Goal: Task Accomplishment & Management: Use online tool/utility

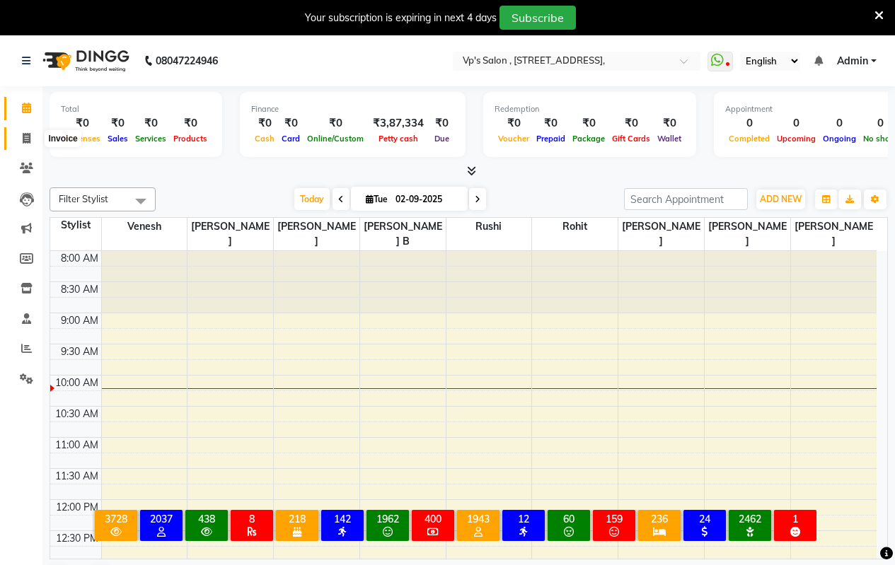
click at [26, 137] on icon at bounding box center [27, 138] width 8 height 11
select select "4917"
select select "service"
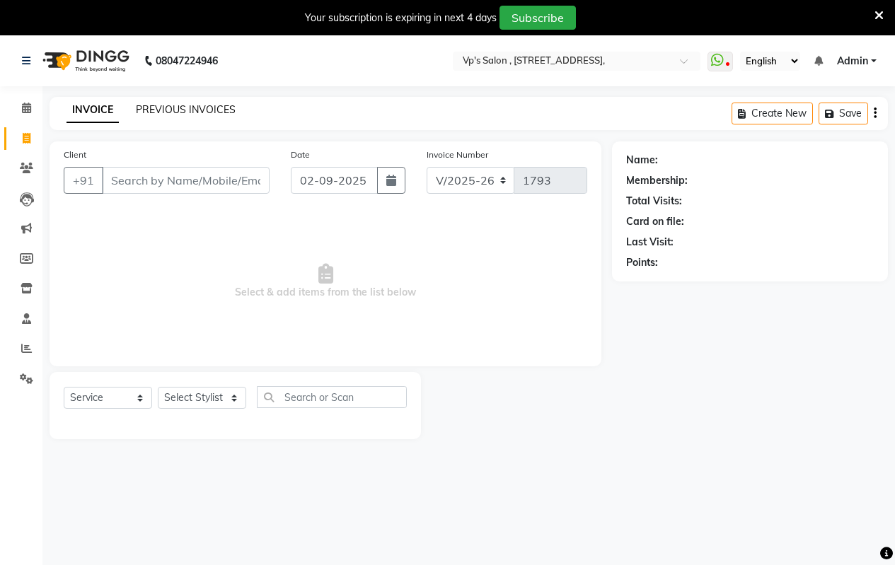
click at [205, 110] on link "PREVIOUS INVOICES" at bounding box center [186, 109] width 100 height 13
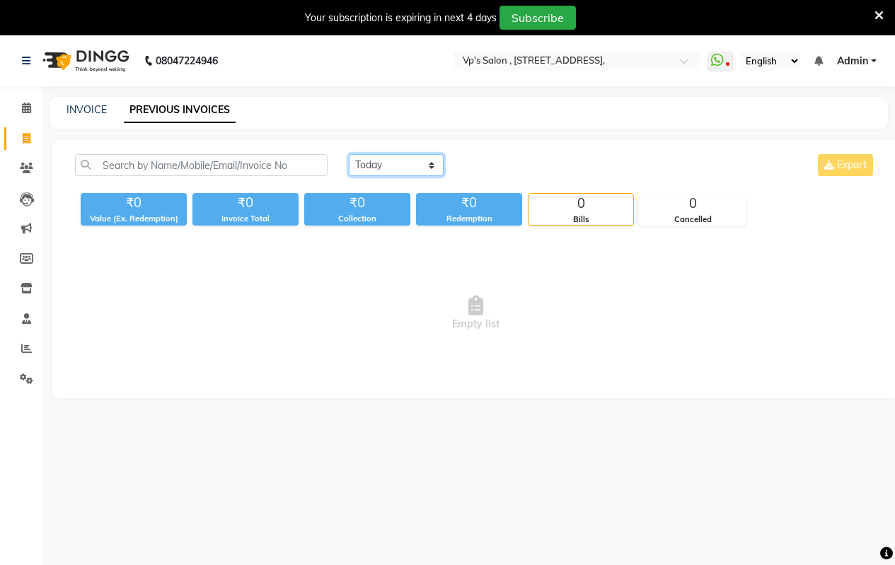
click at [373, 167] on select "[DATE] [DATE] Custom Range" at bounding box center [396, 165] width 95 height 22
select select "[DATE]"
click at [349, 154] on select "[DATE] [DATE] Custom Range" at bounding box center [396, 165] width 95 height 22
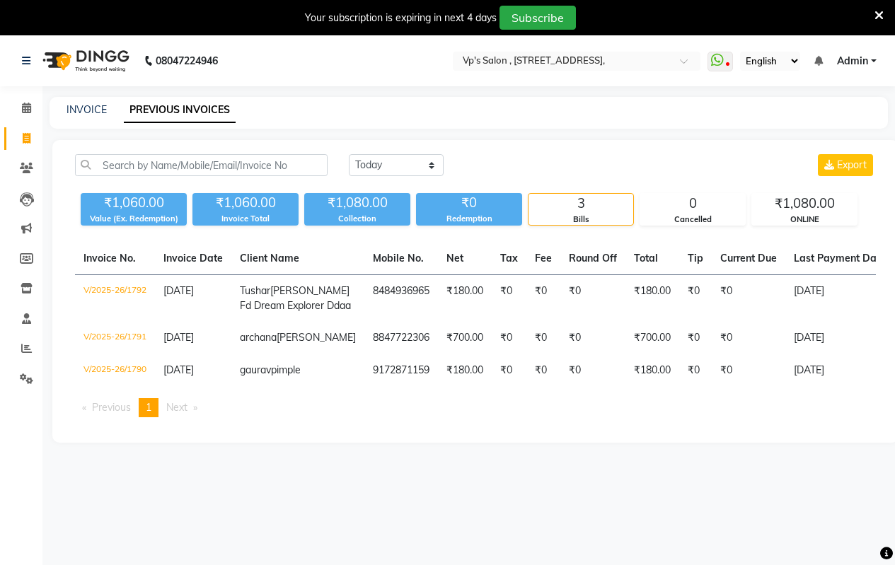
click at [854, 57] on span "Admin" at bounding box center [852, 61] width 31 height 15
click at [593, 157] on div "[DATE] [DATE] Custom Range Export" at bounding box center [612, 165] width 527 height 22
click at [95, 110] on link "INVOICE" at bounding box center [87, 109] width 40 height 13
select select "service"
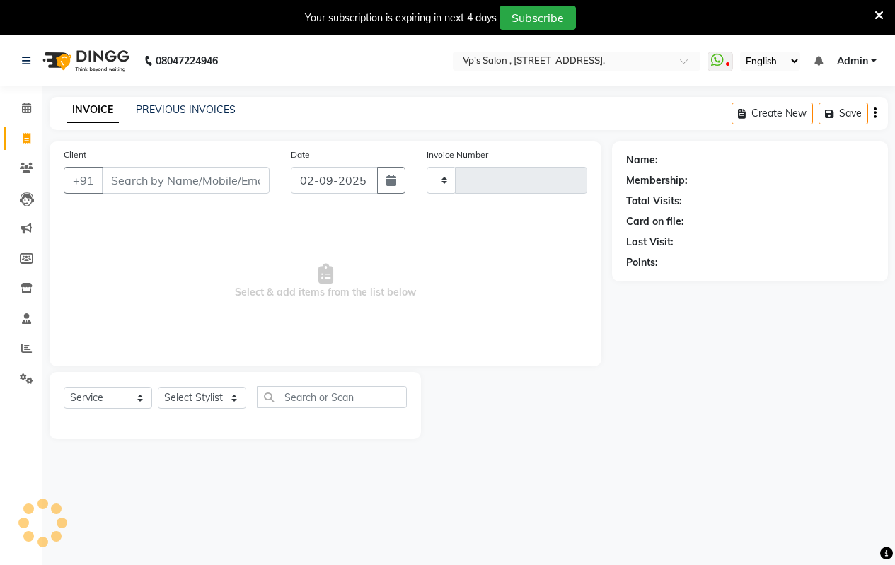
scroll to position [35, 0]
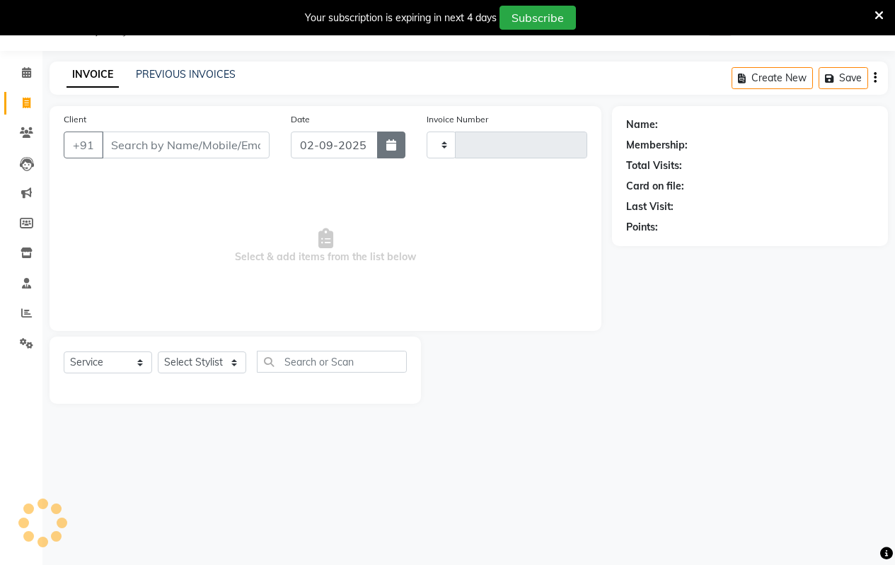
type input "1793"
select select "4917"
click at [388, 141] on icon "button" at bounding box center [391, 144] width 10 height 11
select select "9"
select select "2025"
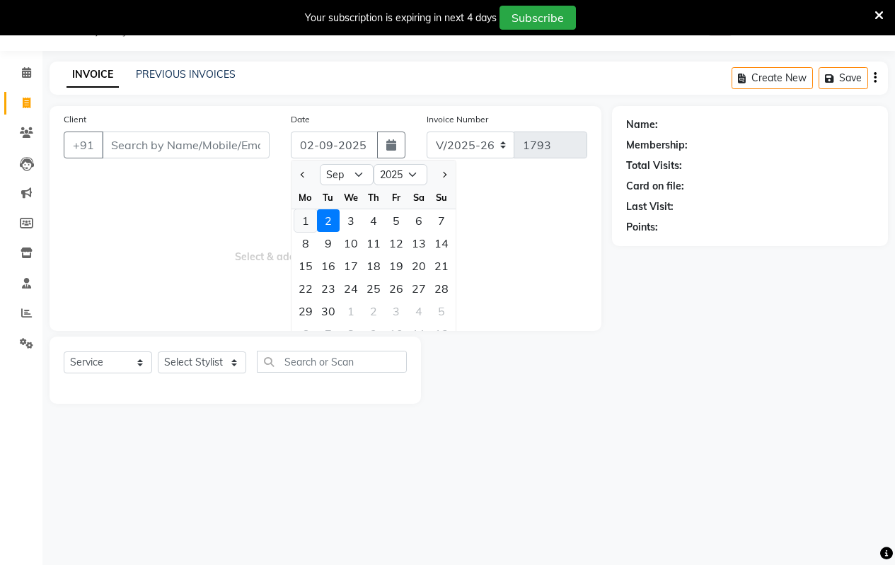
click at [309, 222] on div "1" at bounding box center [305, 220] width 23 height 23
type input "[DATE]"
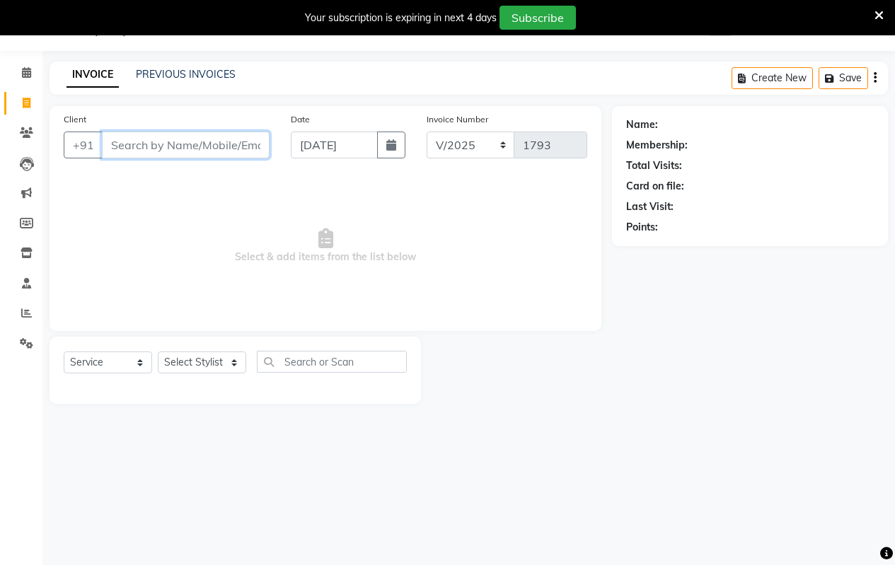
click at [174, 148] on input "Client" at bounding box center [186, 145] width 168 height 27
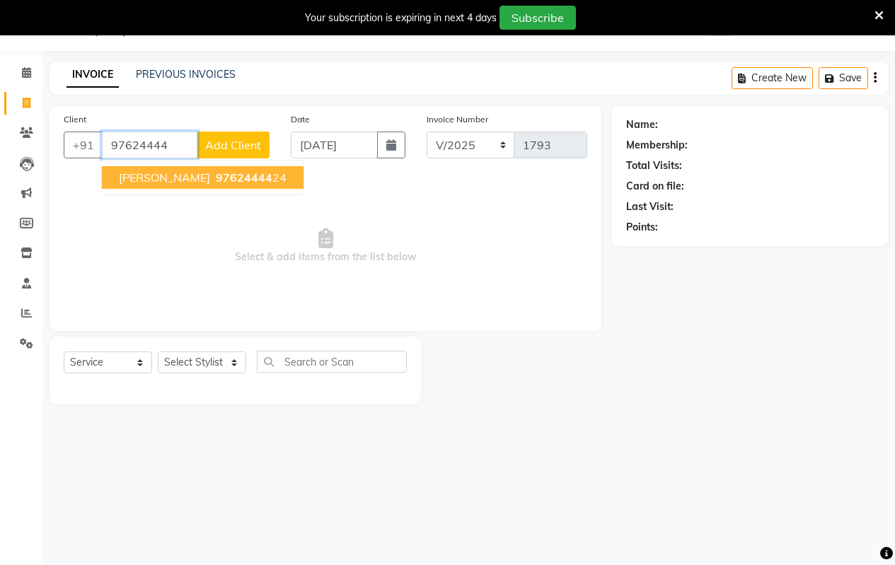
click at [243, 175] on span "97624444" at bounding box center [244, 178] width 57 height 14
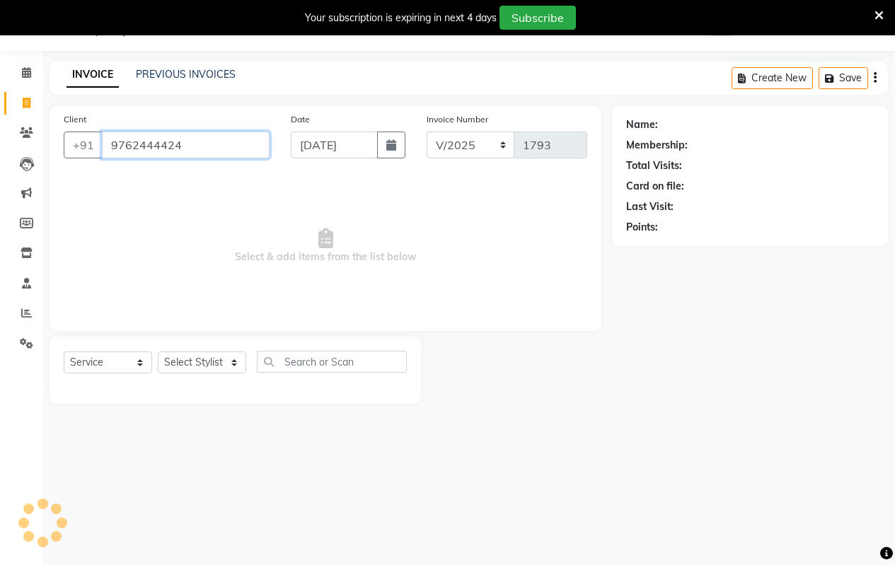
type input "9762444424"
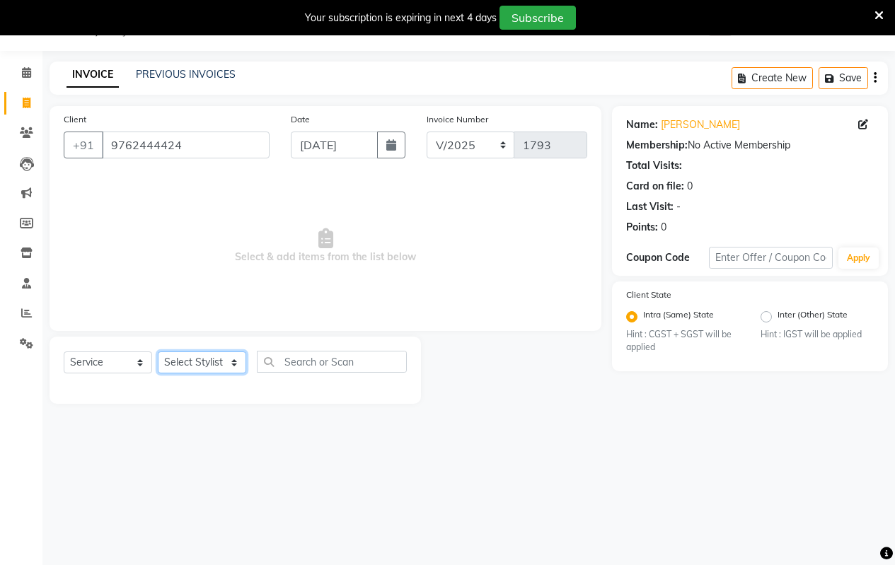
click at [194, 360] on select "Select Stylist [PERSON_NAME] [PERSON_NAME] [PERSON_NAME] [PERSON_NAME] priyanka…" at bounding box center [202, 363] width 88 height 22
select select "90260"
click at [158, 352] on select "Select Stylist [PERSON_NAME] [PERSON_NAME] [PERSON_NAME] [PERSON_NAME] priyanka…" at bounding box center [202, 363] width 88 height 22
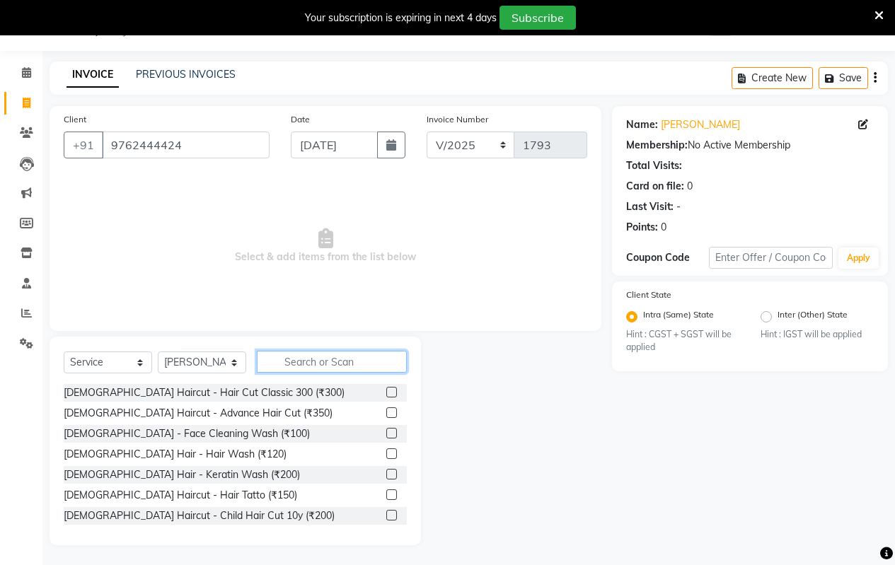
click at [286, 362] on input "text" at bounding box center [332, 362] width 150 height 22
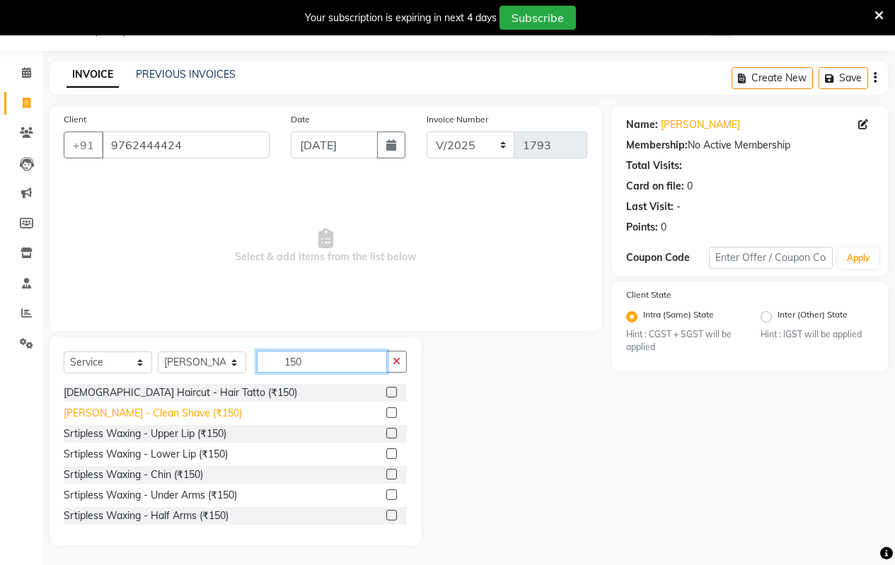
type input "150"
click at [180, 408] on div "[PERSON_NAME] - Clean Shave (₹150)" at bounding box center [153, 413] width 178 height 15
checkbox input "false"
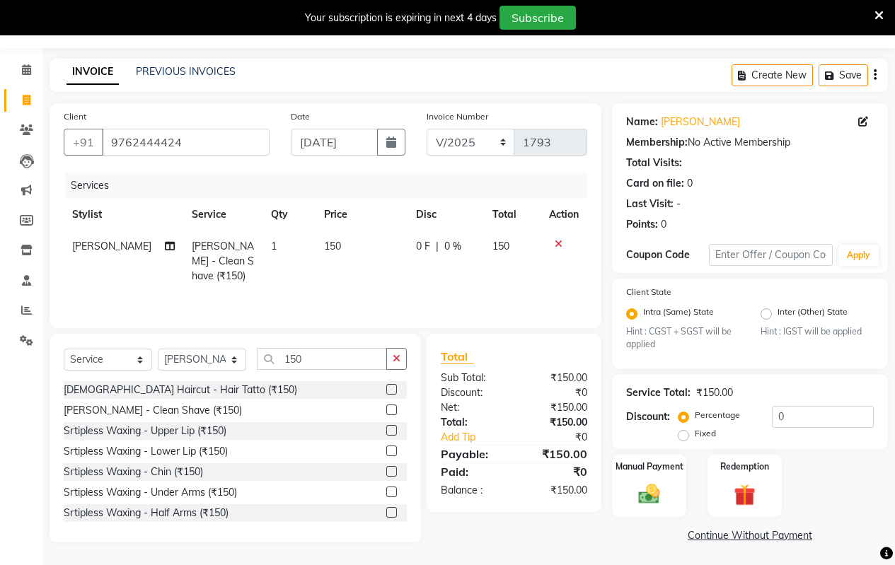
scroll to position [40, 0]
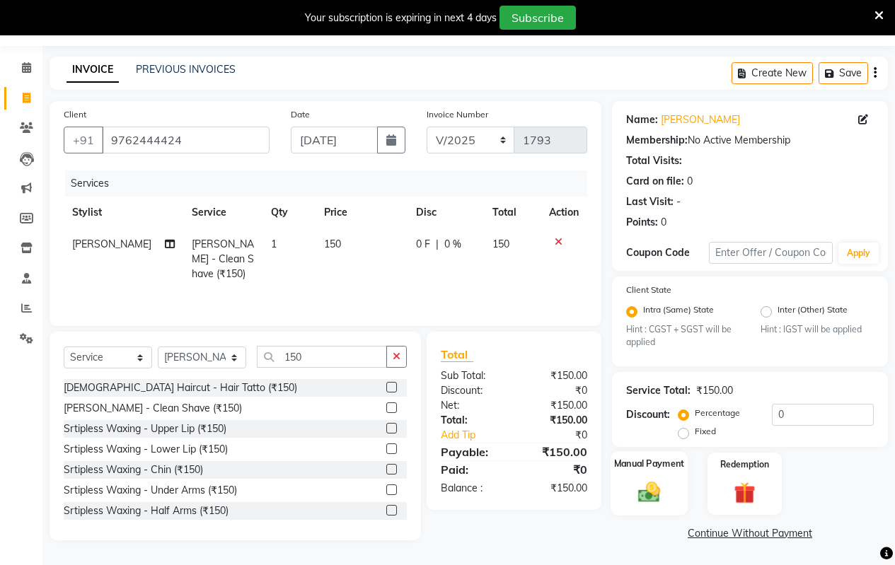
click at [654, 481] on img at bounding box center [649, 492] width 36 height 25
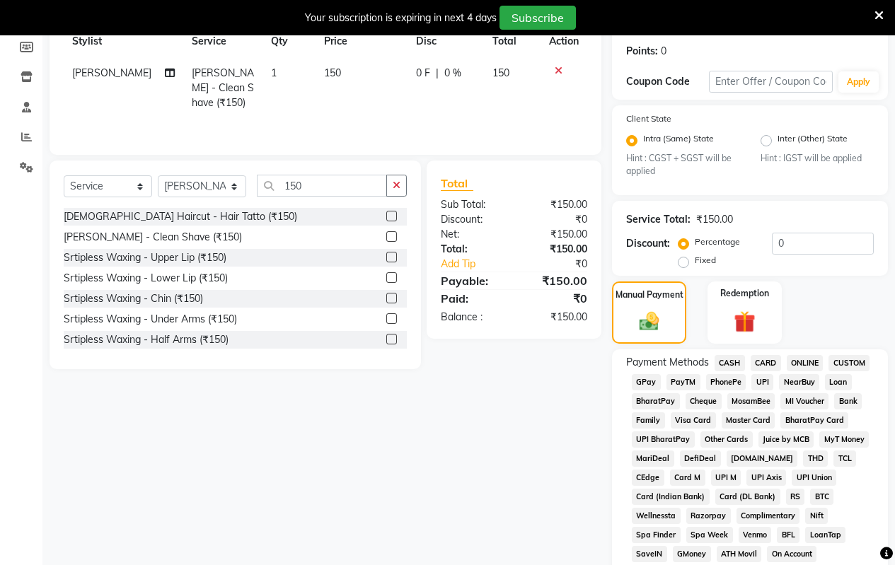
scroll to position [283, 0]
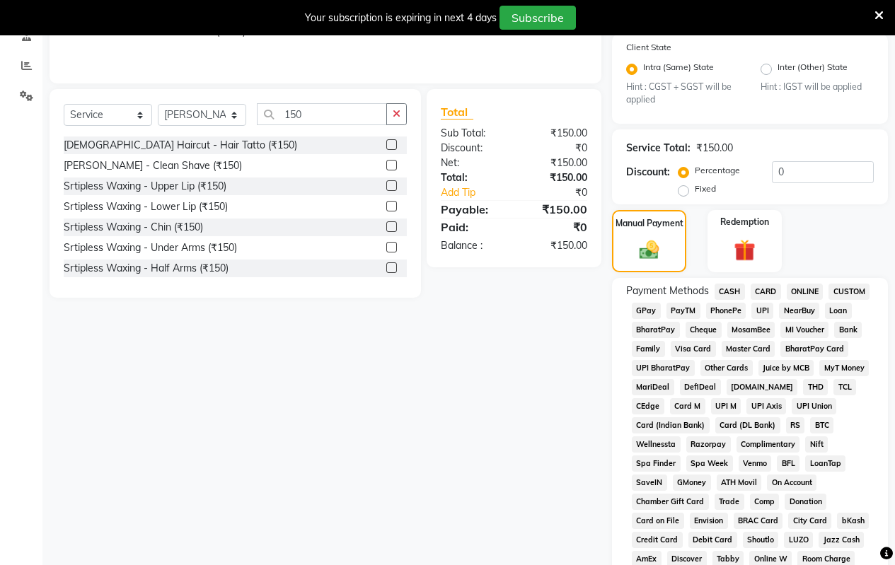
click at [805, 291] on span "ONLINE" at bounding box center [805, 292] width 37 height 16
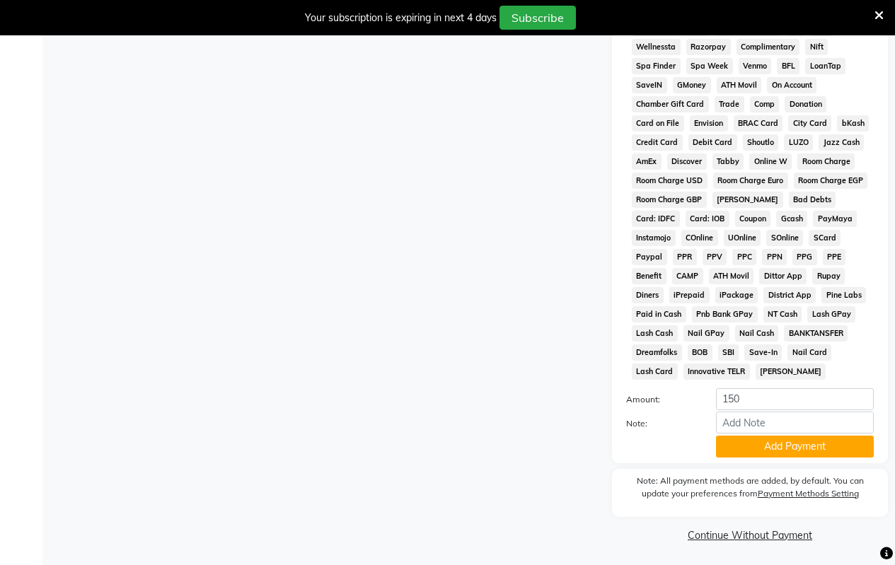
scroll to position [683, 0]
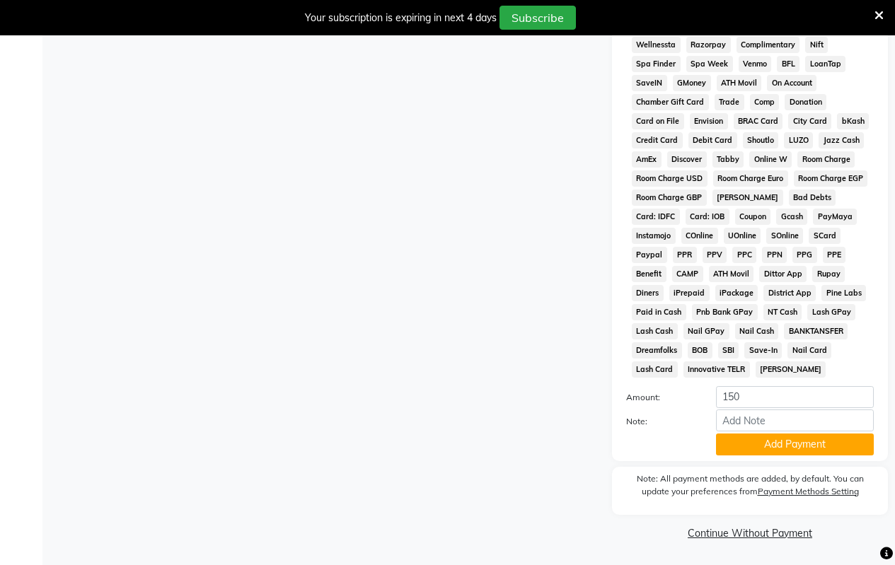
click at [759, 445] on button "Add Payment" at bounding box center [795, 445] width 158 height 22
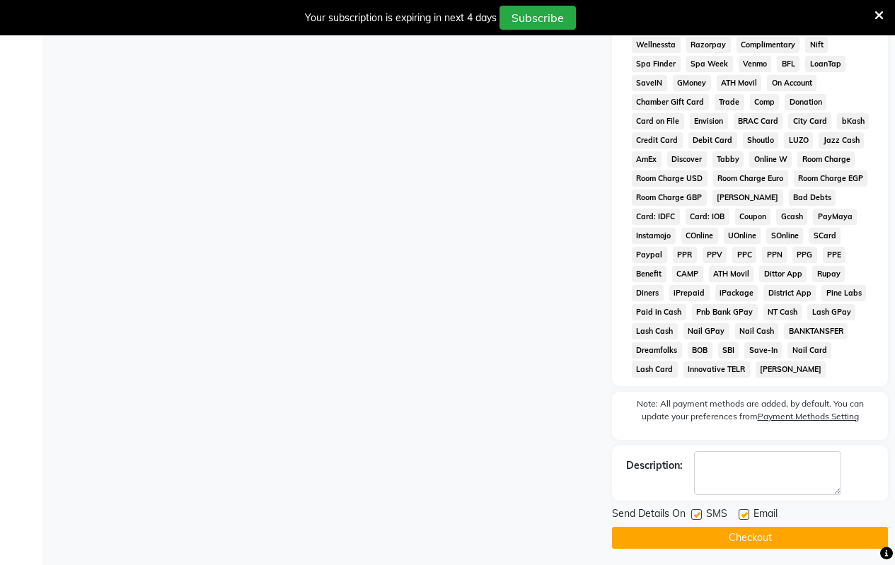
click at [716, 540] on button "Checkout" at bounding box center [750, 538] width 276 height 22
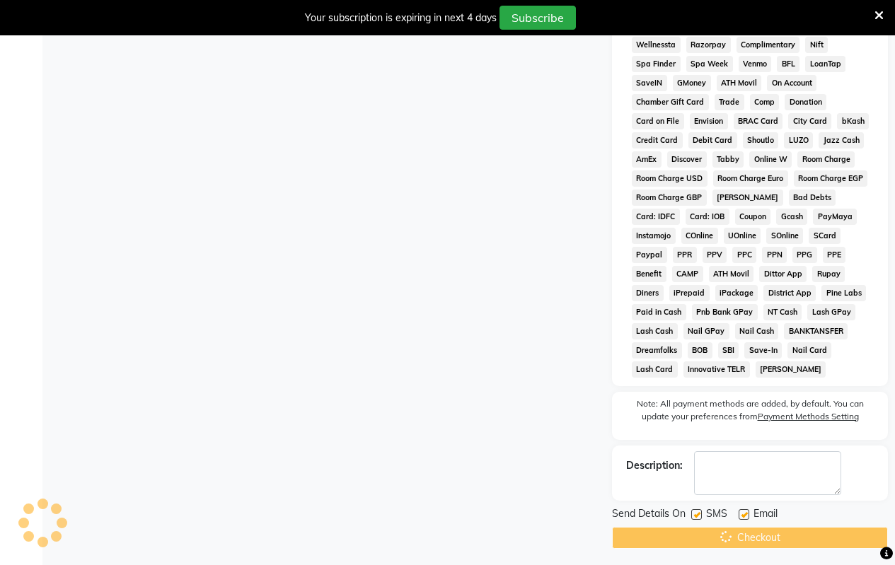
scroll to position [620, 0]
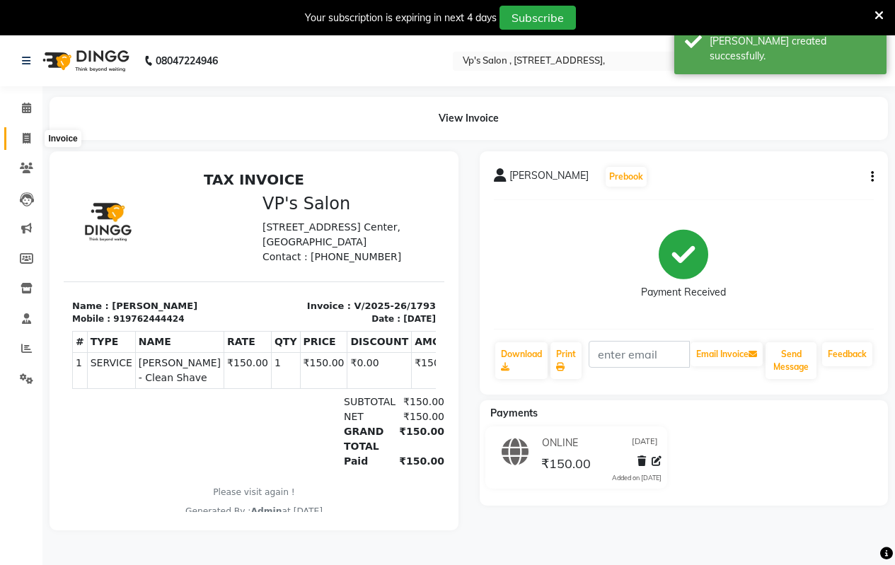
click at [25, 139] on icon at bounding box center [27, 138] width 8 height 11
select select "service"
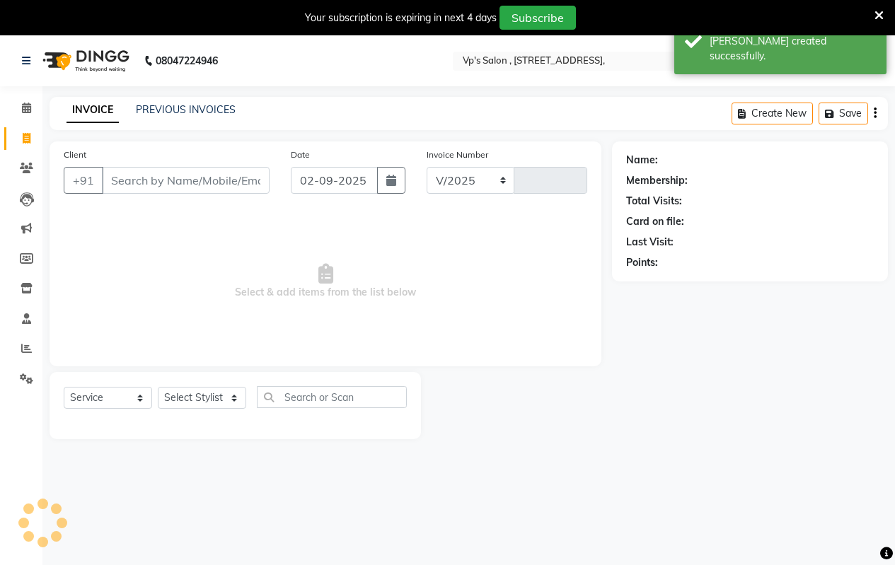
scroll to position [35, 0]
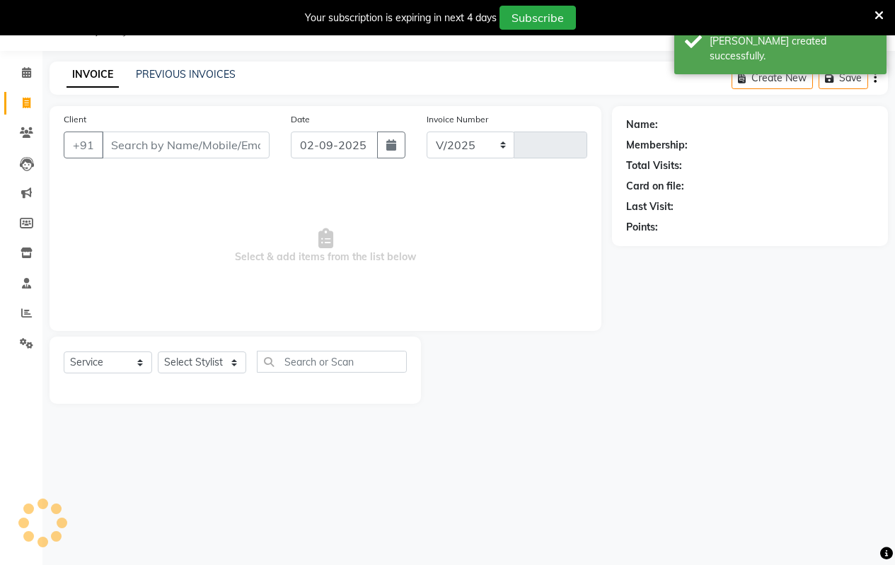
select select "4917"
type input "1794"
click at [166, 144] on input "Client" at bounding box center [186, 145] width 168 height 27
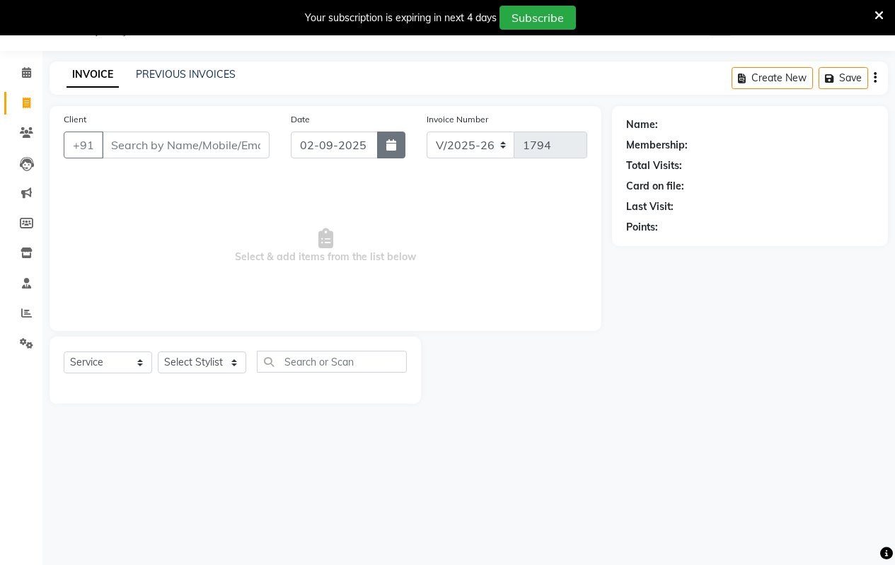
click at [386, 141] on button "button" at bounding box center [391, 145] width 28 height 27
select select "9"
select select "2025"
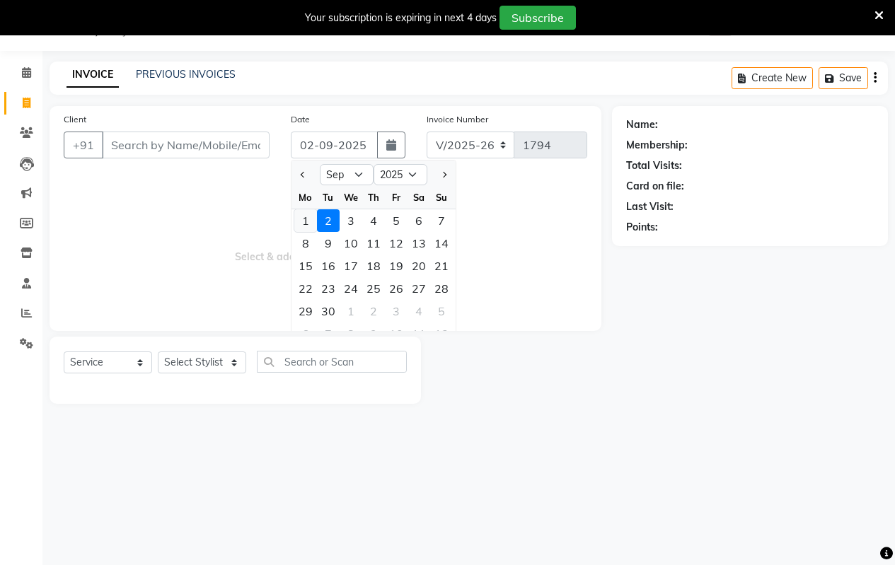
click at [302, 217] on div "1" at bounding box center [305, 220] width 23 height 23
type input "[DATE]"
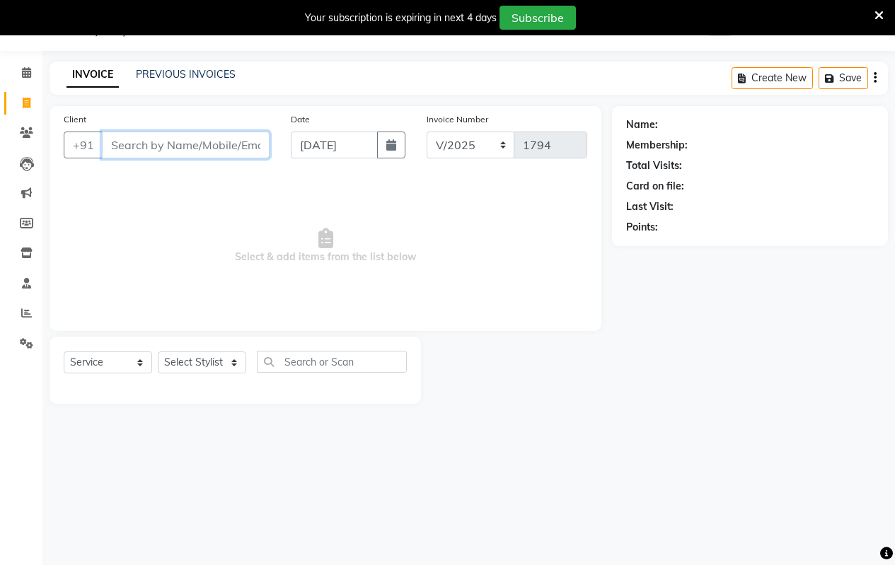
click at [163, 144] on input "Client" at bounding box center [186, 145] width 168 height 27
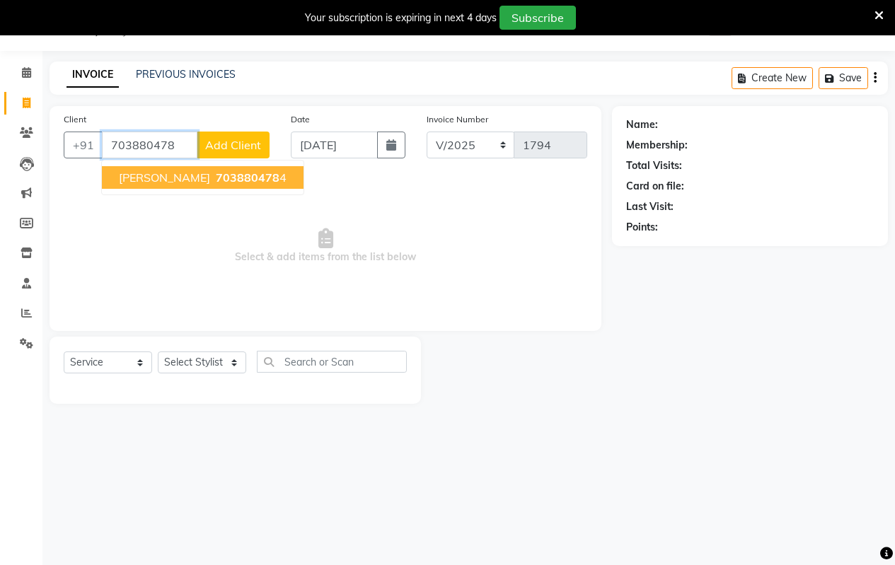
click at [157, 184] on span "[PERSON_NAME]" at bounding box center [164, 178] width 91 height 14
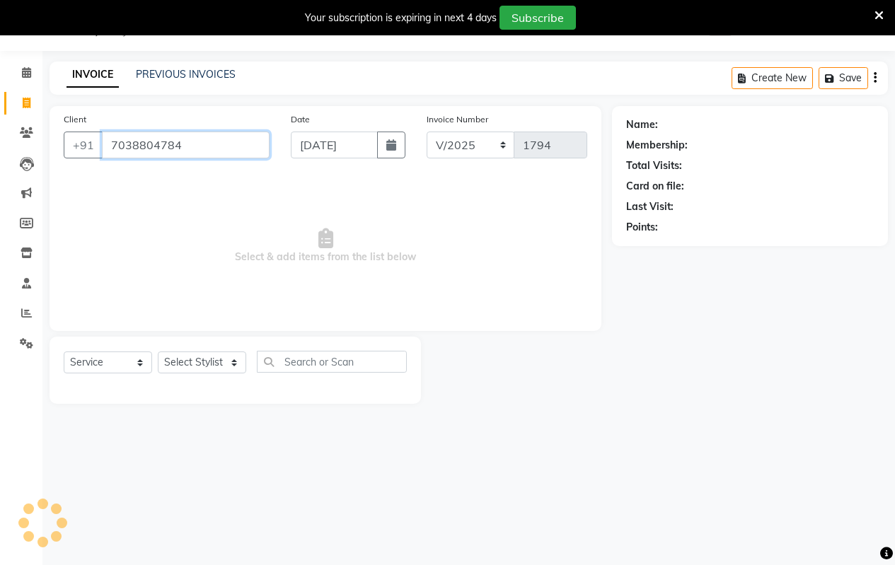
type input "7038804784"
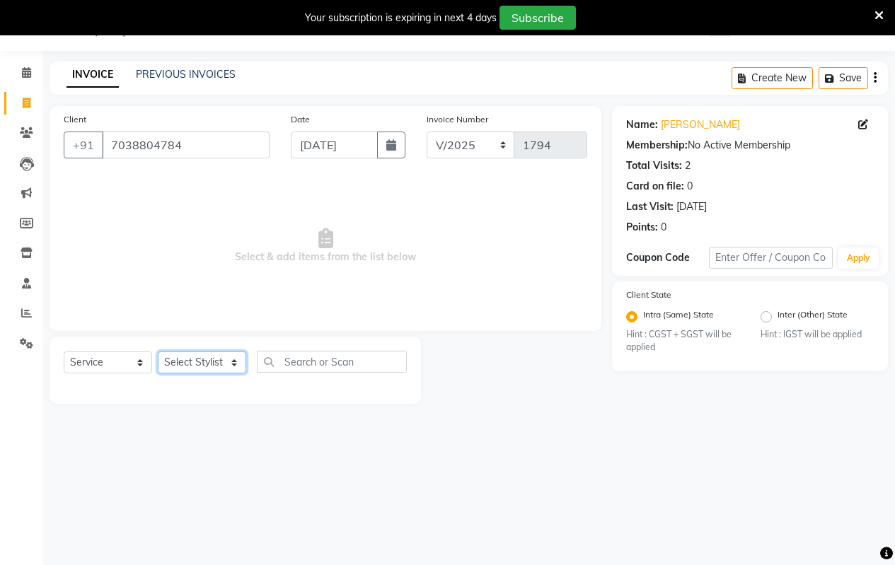
click at [166, 364] on select "Select Stylist [PERSON_NAME] [PERSON_NAME] [PERSON_NAME] [PERSON_NAME] priyanka…" at bounding box center [202, 363] width 88 height 22
select select "90260"
click at [158, 352] on select "Select Stylist [PERSON_NAME] [PERSON_NAME] [PERSON_NAME] [PERSON_NAME] priyanka…" at bounding box center [202, 363] width 88 height 22
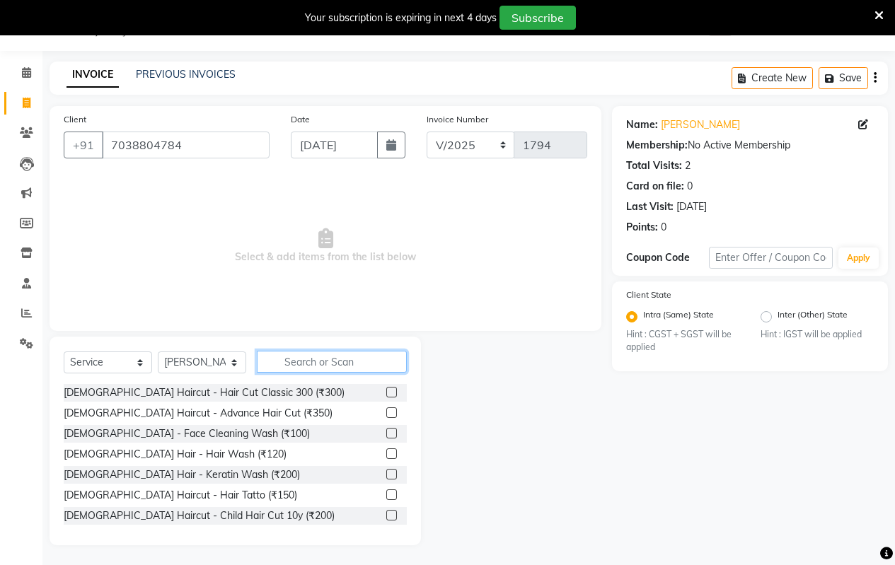
click at [304, 352] on input "text" at bounding box center [332, 362] width 150 height 22
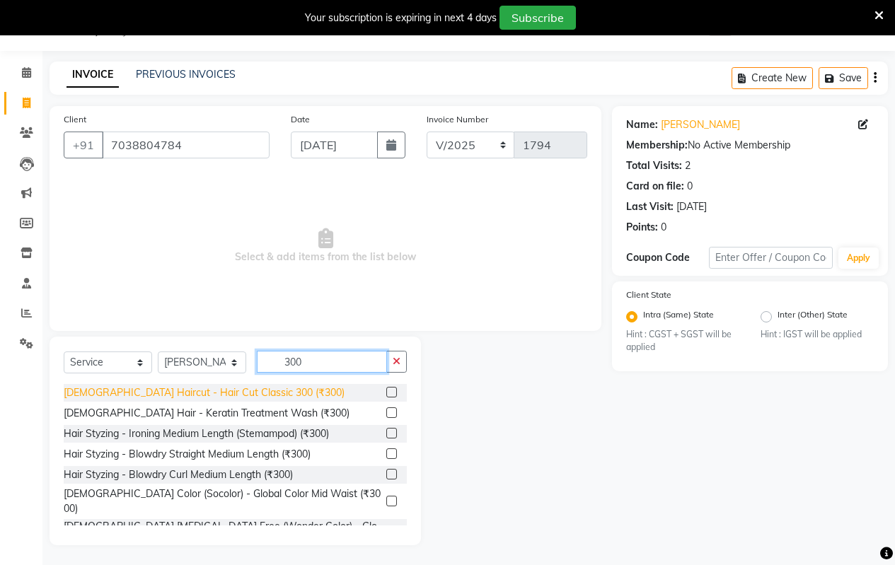
type input "300"
click at [183, 398] on div "[DEMOGRAPHIC_DATA] Haircut - Hair Cut Classic 300 (₹300)" at bounding box center [204, 393] width 281 height 15
checkbox input "false"
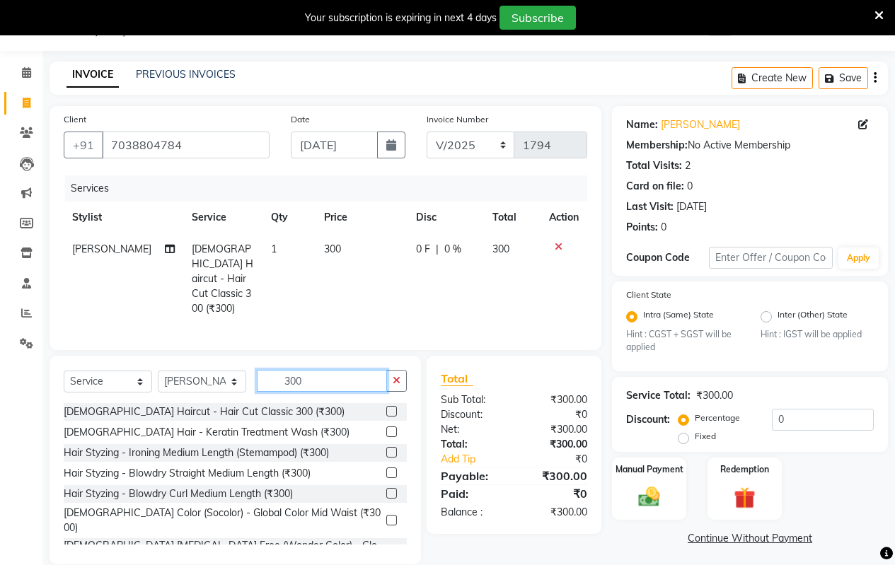
click at [307, 370] on input "300" at bounding box center [322, 381] width 130 height 22
type input "3"
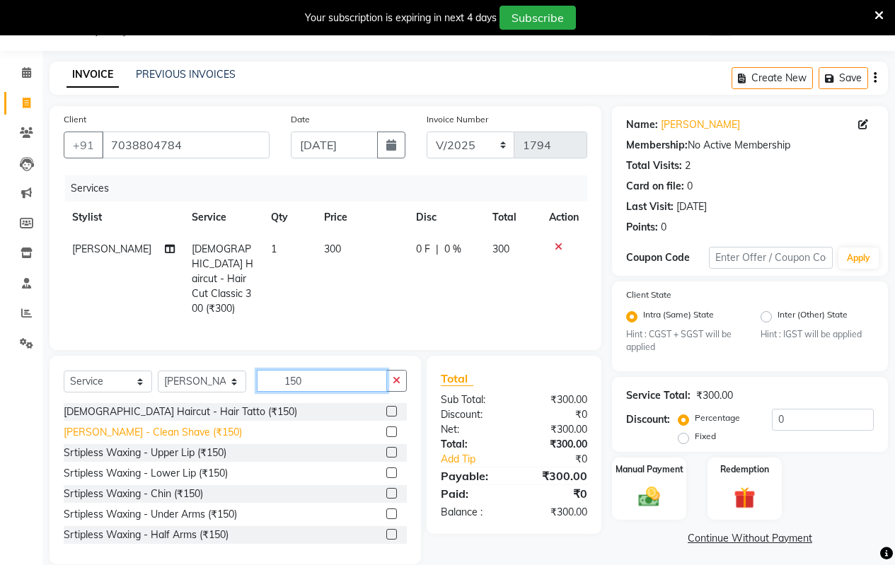
type input "150"
click at [166, 425] on div "[PERSON_NAME] - Clean Shave (₹150)" at bounding box center [153, 432] width 178 height 15
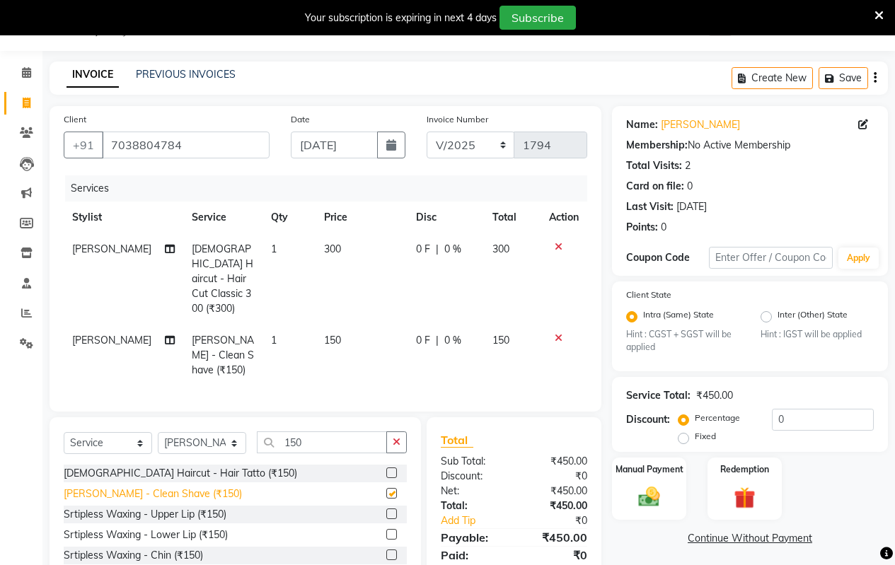
checkbox input "false"
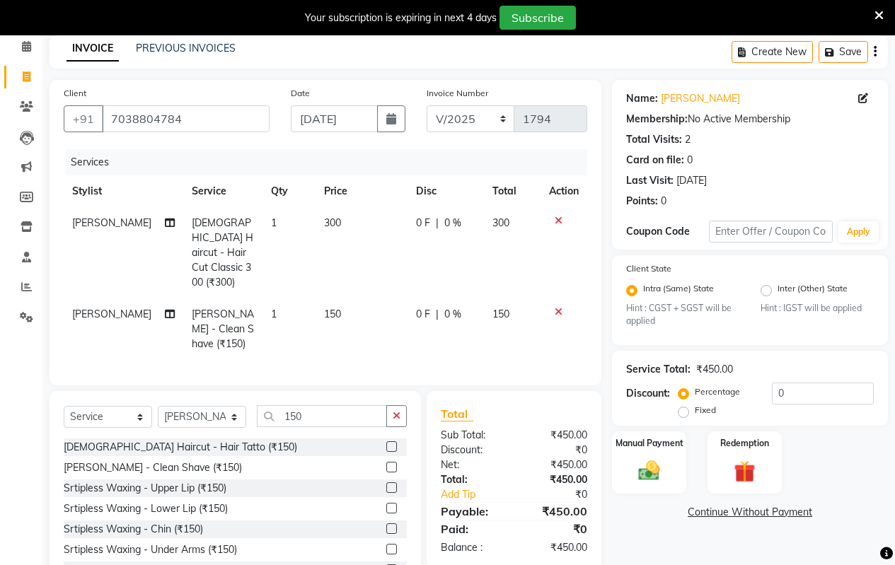
scroll to position [84, 0]
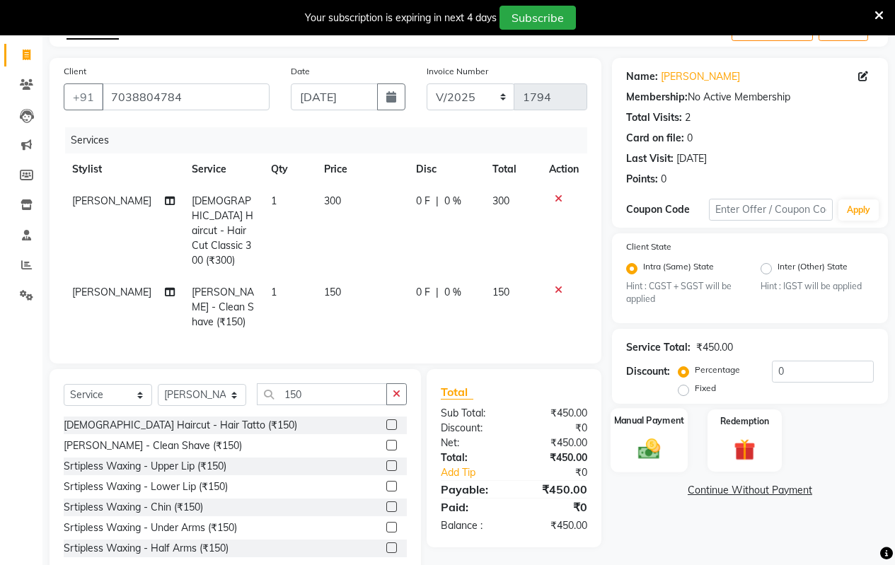
click at [654, 460] on img at bounding box center [649, 449] width 36 height 25
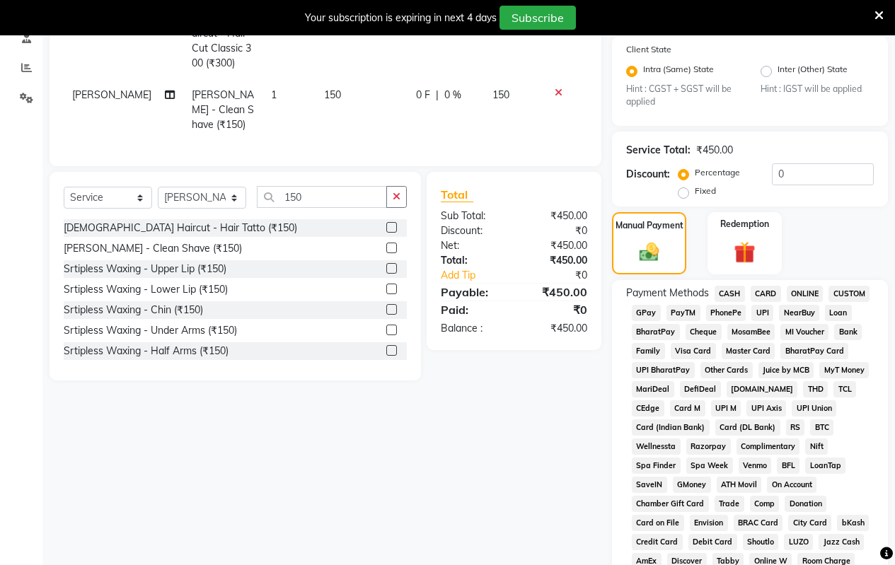
scroll to position [425, 0]
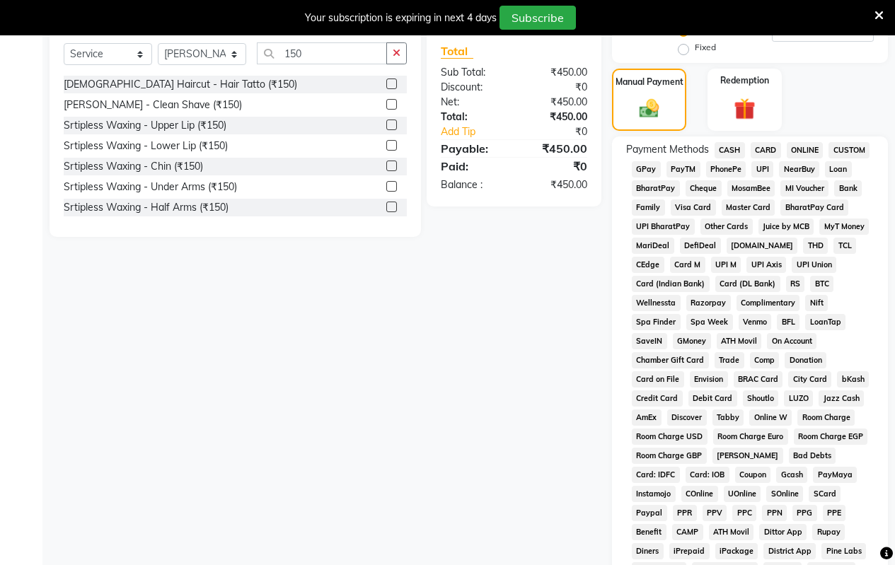
click at [798, 147] on span "ONLINE" at bounding box center [805, 150] width 37 height 16
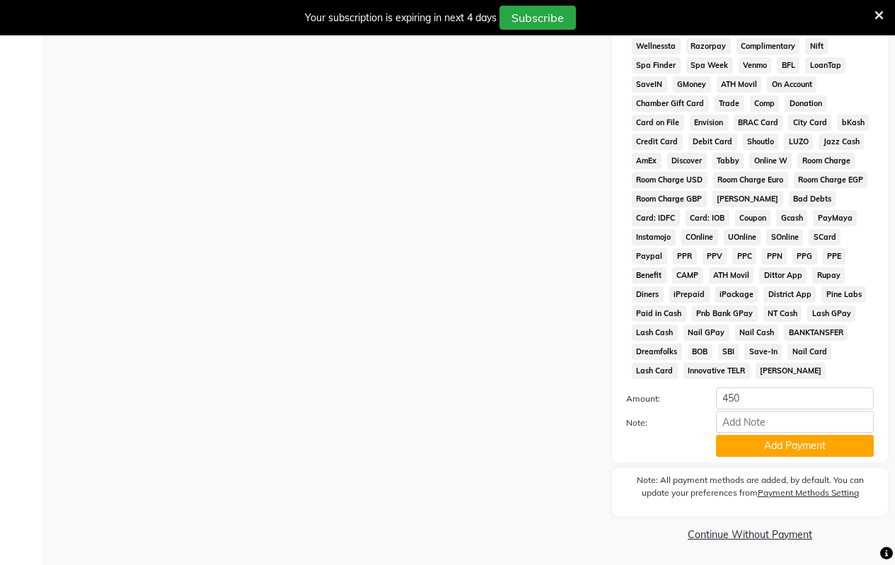
scroll to position [683, 0]
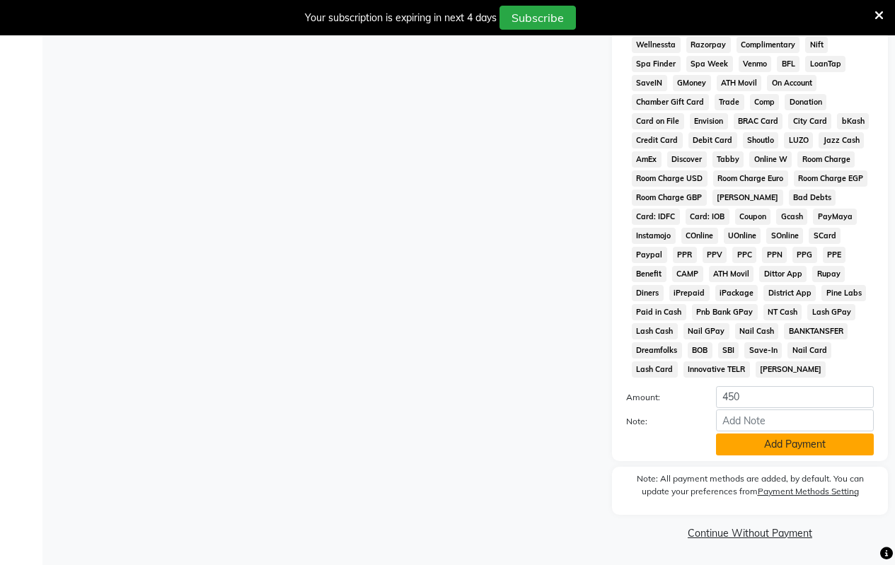
click at [776, 438] on button "Add Payment" at bounding box center [795, 445] width 158 height 22
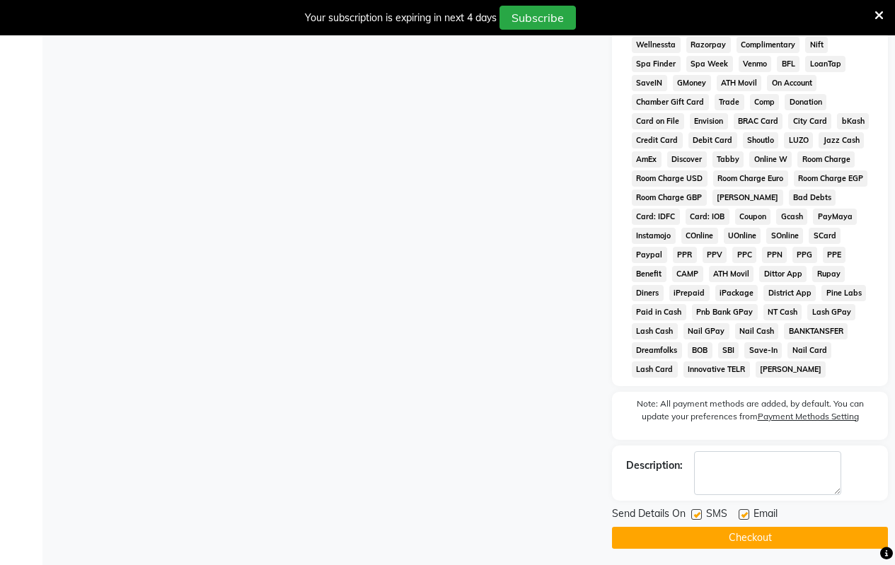
drag, startPoint x: 713, startPoint y: 539, endPoint x: 704, endPoint y: 529, distance: 14.0
click at [712, 539] on button "Checkout" at bounding box center [750, 538] width 276 height 22
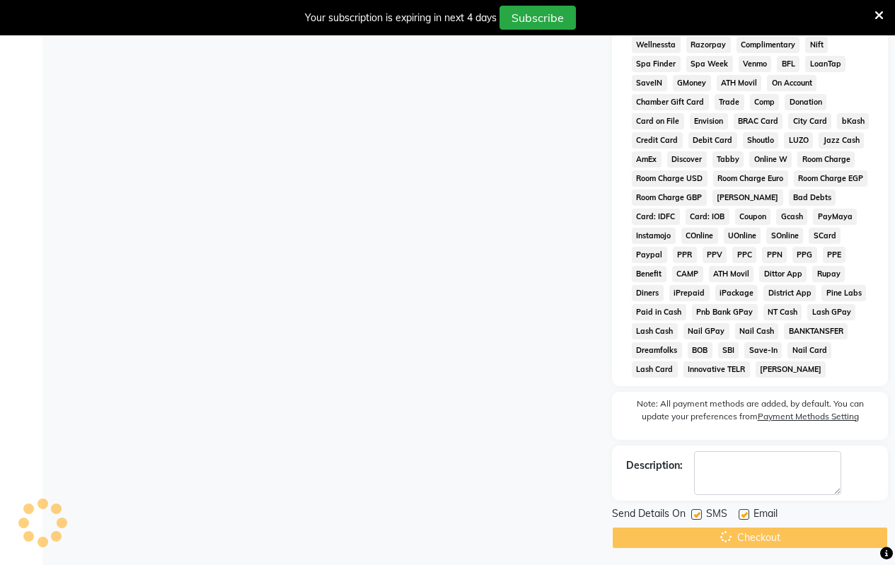
scroll to position [672, 0]
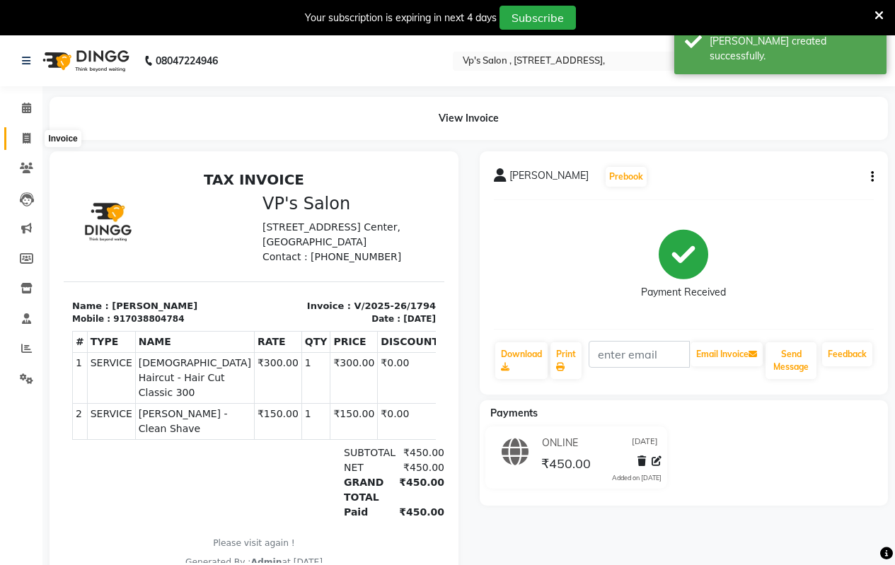
click at [27, 140] on icon at bounding box center [27, 138] width 8 height 11
select select "service"
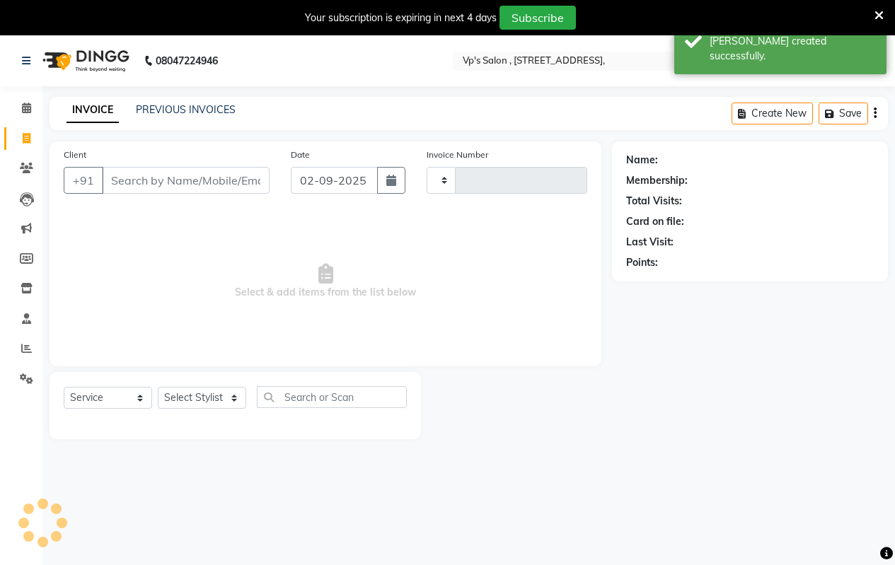
scroll to position [35, 0]
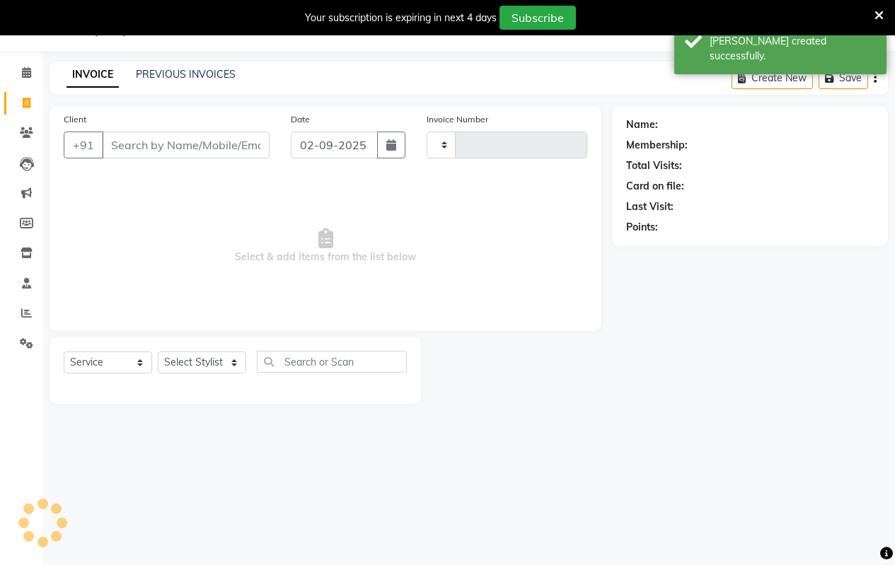
type input "1795"
select select "4917"
